Goal: Communication & Community: Ask a question

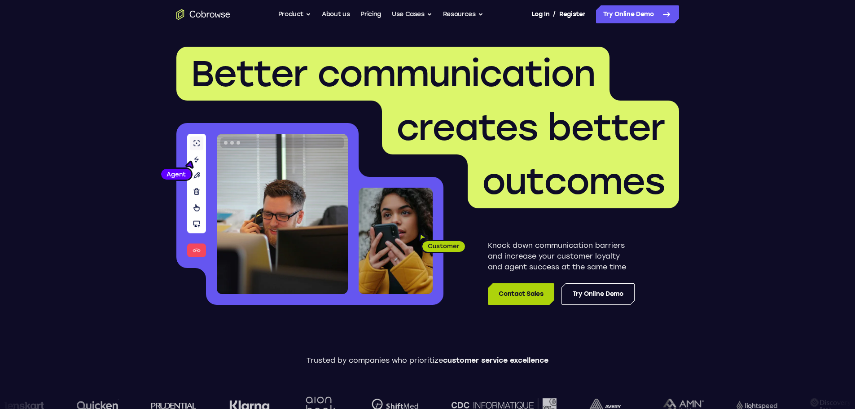
click at [529, 293] on link "Contact Sales" at bounding box center [521, 294] width 66 height 22
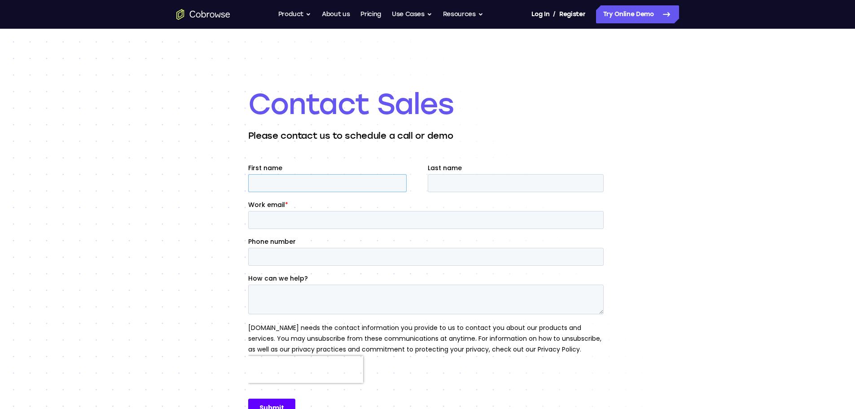
click at [372, 183] on input "First name" at bounding box center [327, 183] width 159 height 18
type input "Ryan"
type input "B"
type input "Brudnok"
type input "rbrudnok@pbi.org"
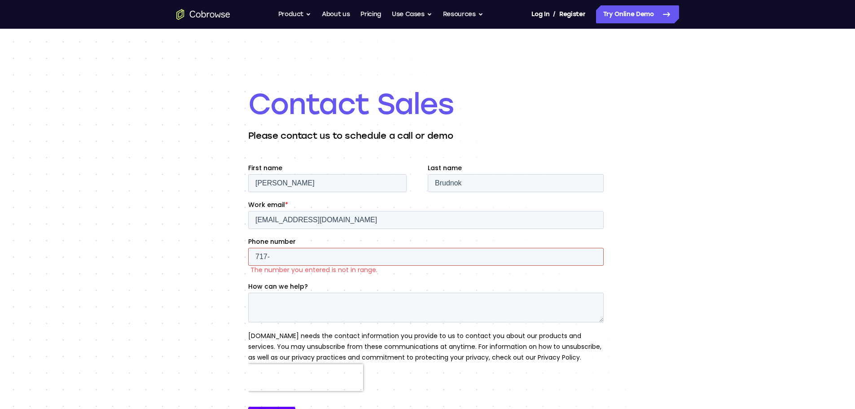
type input "717-"
click at [277, 261] on input "717-" at bounding box center [426, 257] width 356 height 18
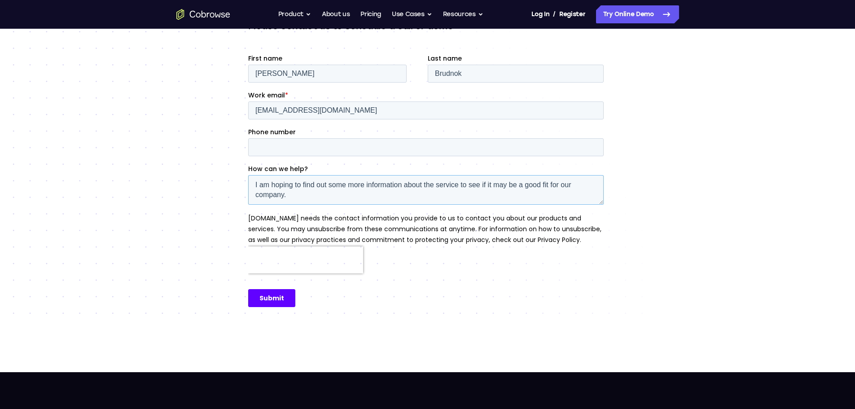
scroll to position [113, 0]
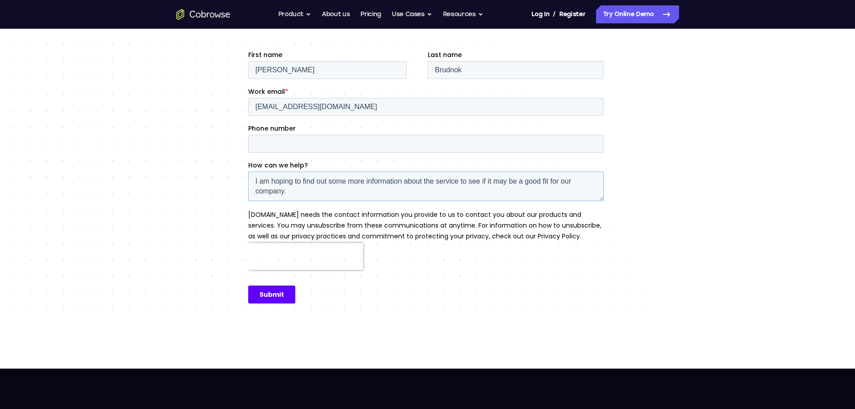
type textarea "I am hoping to find out some more information about the service to see if it ma…"
click at [270, 293] on input "Submit" at bounding box center [271, 295] width 47 height 18
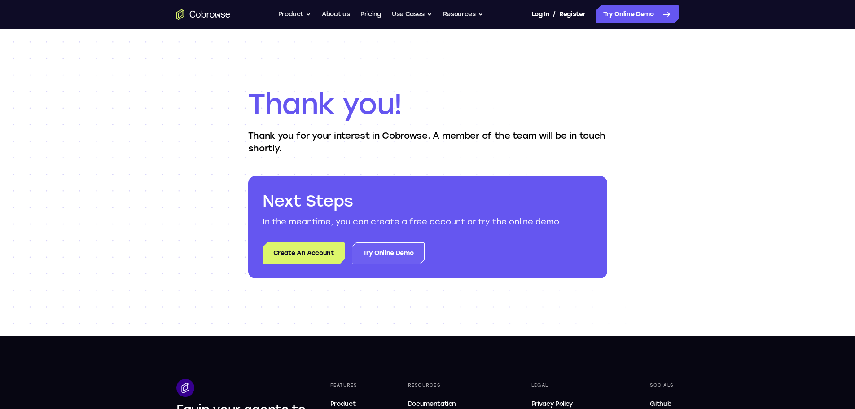
click at [403, 254] on link "Try Online Demo" at bounding box center [388, 253] width 73 height 22
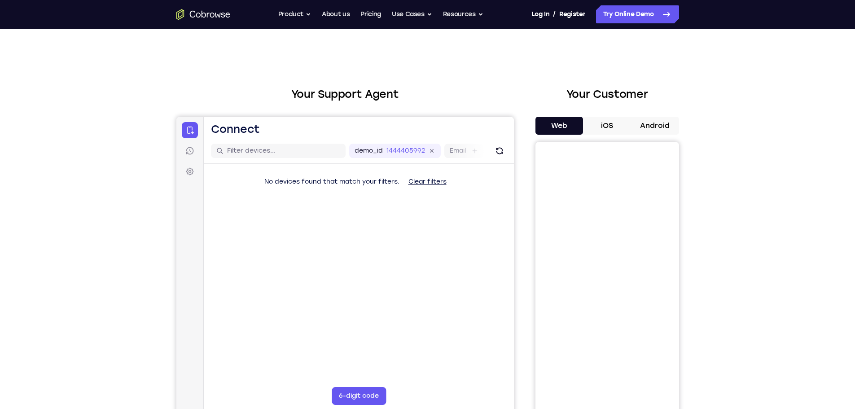
click at [615, 126] on button "iOS" at bounding box center [607, 126] width 48 height 18
click at [660, 126] on button "Android" at bounding box center [655, 126] width 48 height 18
click at [566, 128] on button "Web" at bounding box center [560, 126] width 48 height 18
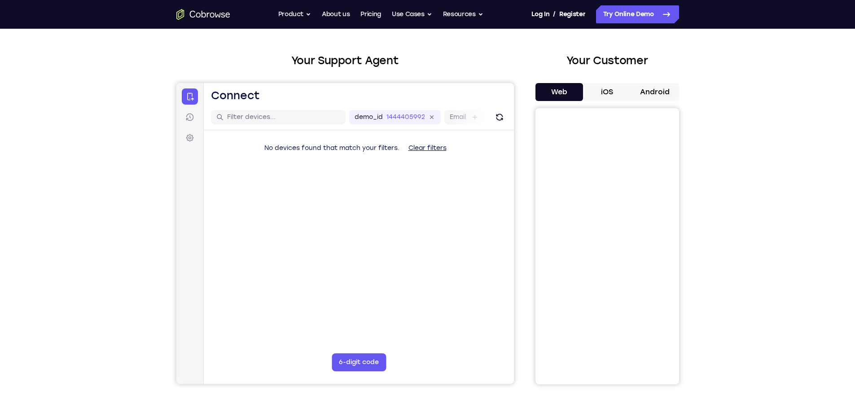
scroll to position [34, 0]
click at [609, 90] on button "iOS" at bounding box center [607, 92] width 48 height 18
click at [574, 92] on button "Web" at bounding box center [560, 92] width 48 height 18
click at [608, 91] on button "iOS" at bounding box center [607, 92] width 48 height 18
click at [650, 96] on button "Android" at bounding box center [655, 92] width 48 height 18
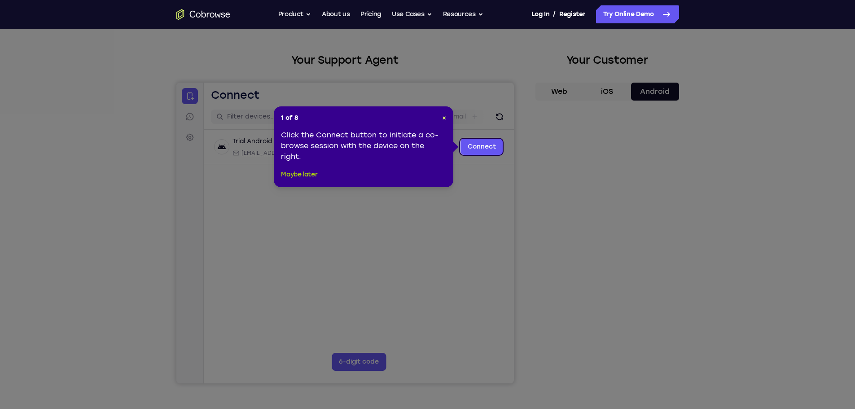
click at [303, 174] on button "Maybe later" at bounding box center [299, 174] width 36 height 11
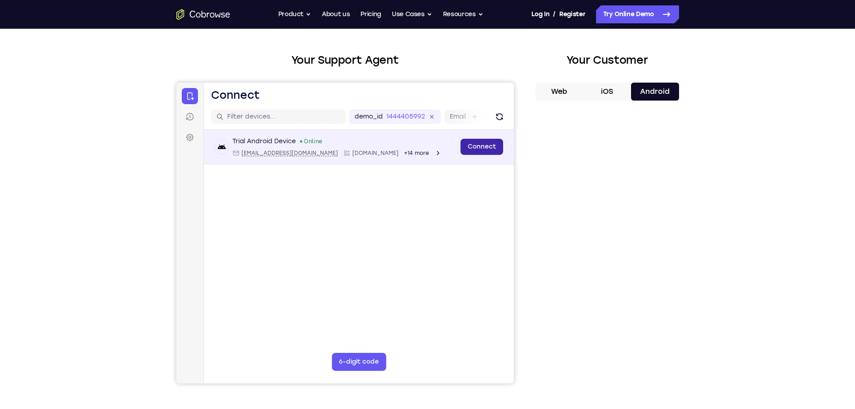
click at [476, 148] on link "Connect" at bounding box center [481, 147] width 43 height 16
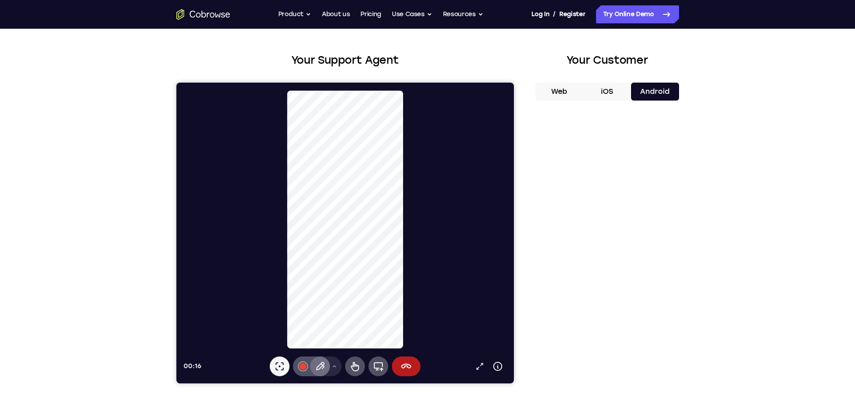
click at [319, 366] on icon at bounding box center [319, 366] width 11 height 11
click at [322, 367] on icon at bounding box center [319, 366] width 11 height 11
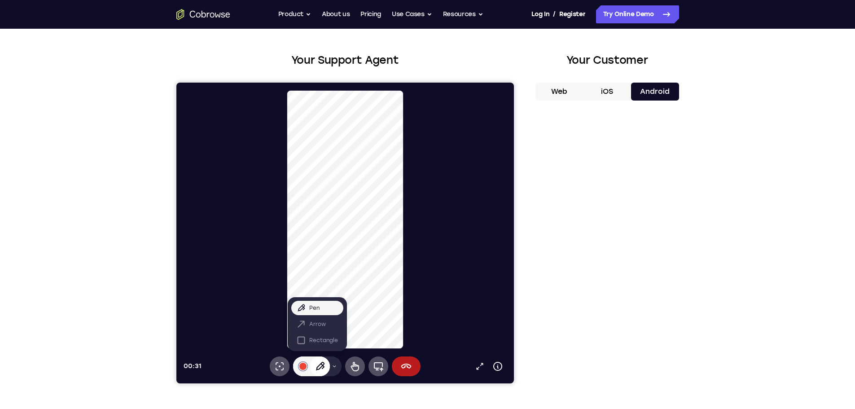
click at [324, 368] on icon at bounding box center [319, 366] width 11 height 11
click at [334, 365] on icon at bounding box center [333, 366] width 5 height 5
click at [320, 368] on icon at bounding box center [320, 366] width 9 height 9
click at [321, 369] on icon at bounding box center [319, 366] width 11 height 11
click at [353, 364] on icon at bounding box center [355, 366] width 8 height 9
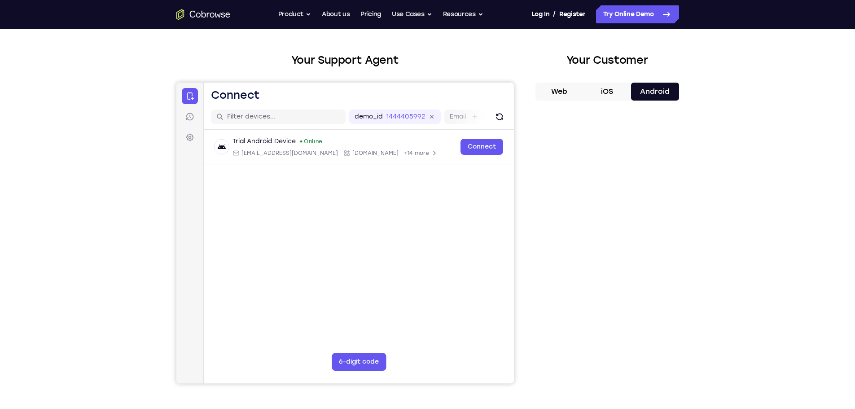
click at [597, 99] on button "iOS" at bounding box center [607, 92] width 48 height 18
click at [560, 93] on button "Web" at bounding box center [560, 92] width 48 height 18
